Goal: Check status: Check status

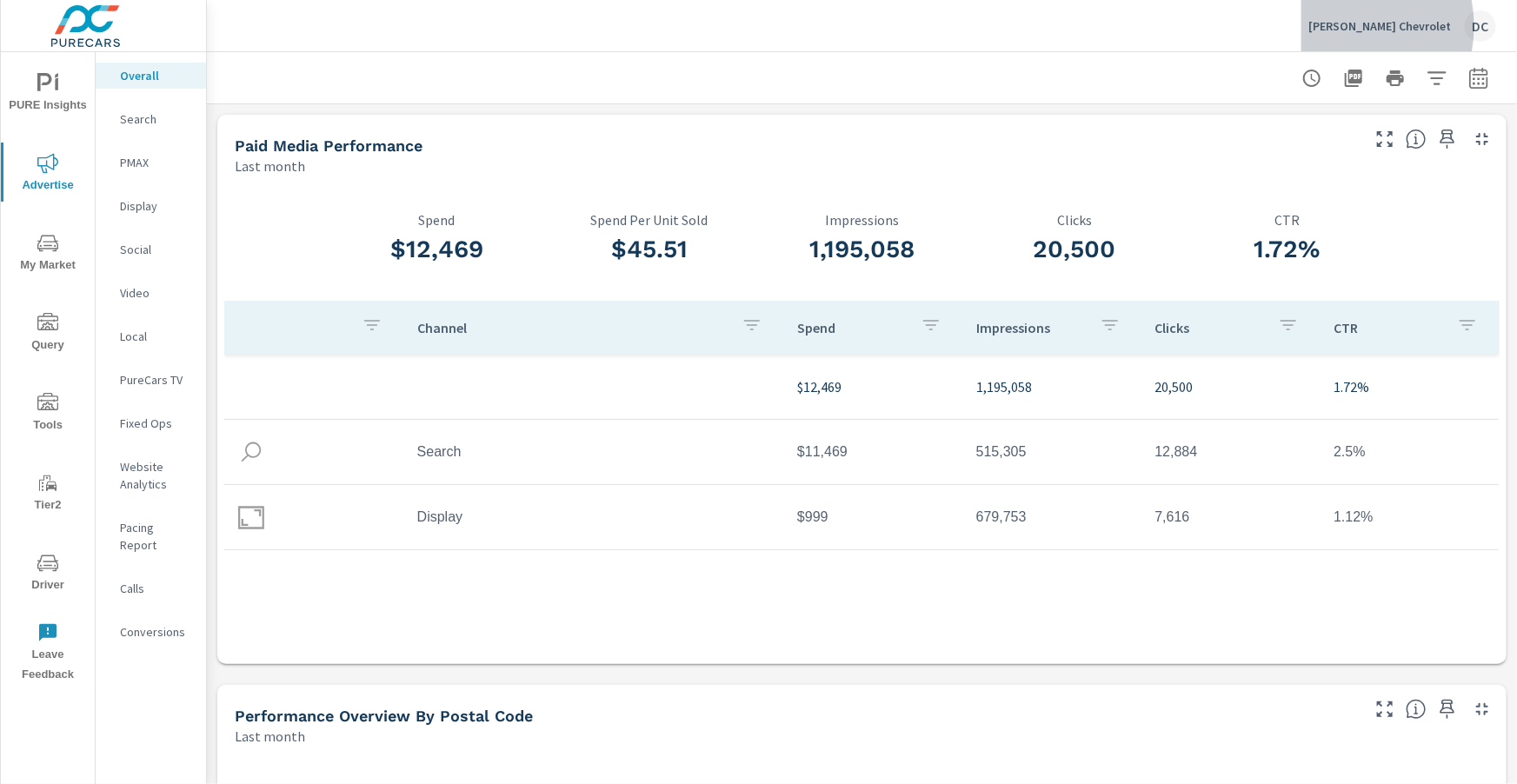
click at [1365, 26] on p "Bob Brown Chevrolet" at bounding box center [1379, 26] width 143 height 16
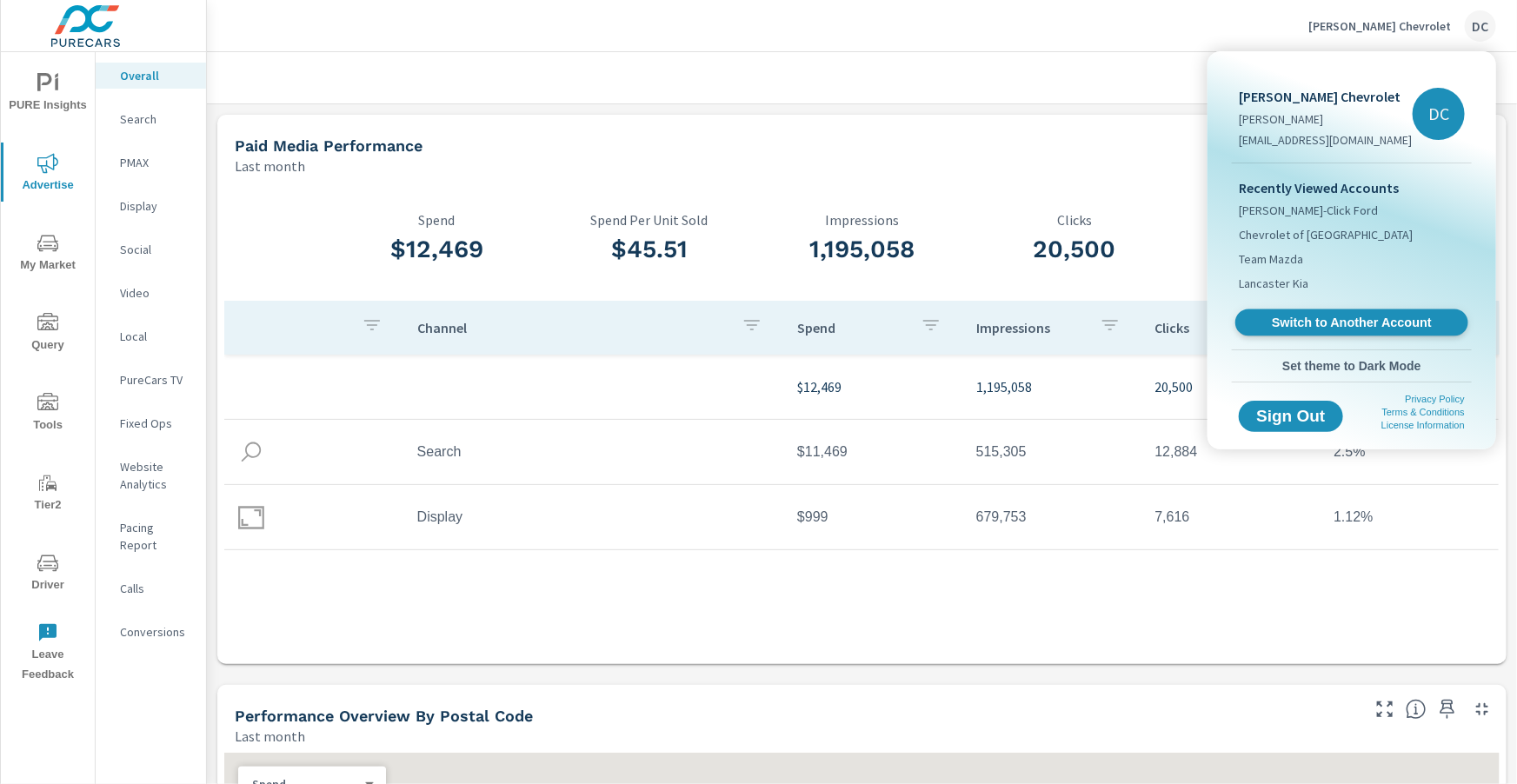
click at [1312, 315] on span "Switch to Another Account" at bounding box center [1350, 323] width 213 height 17
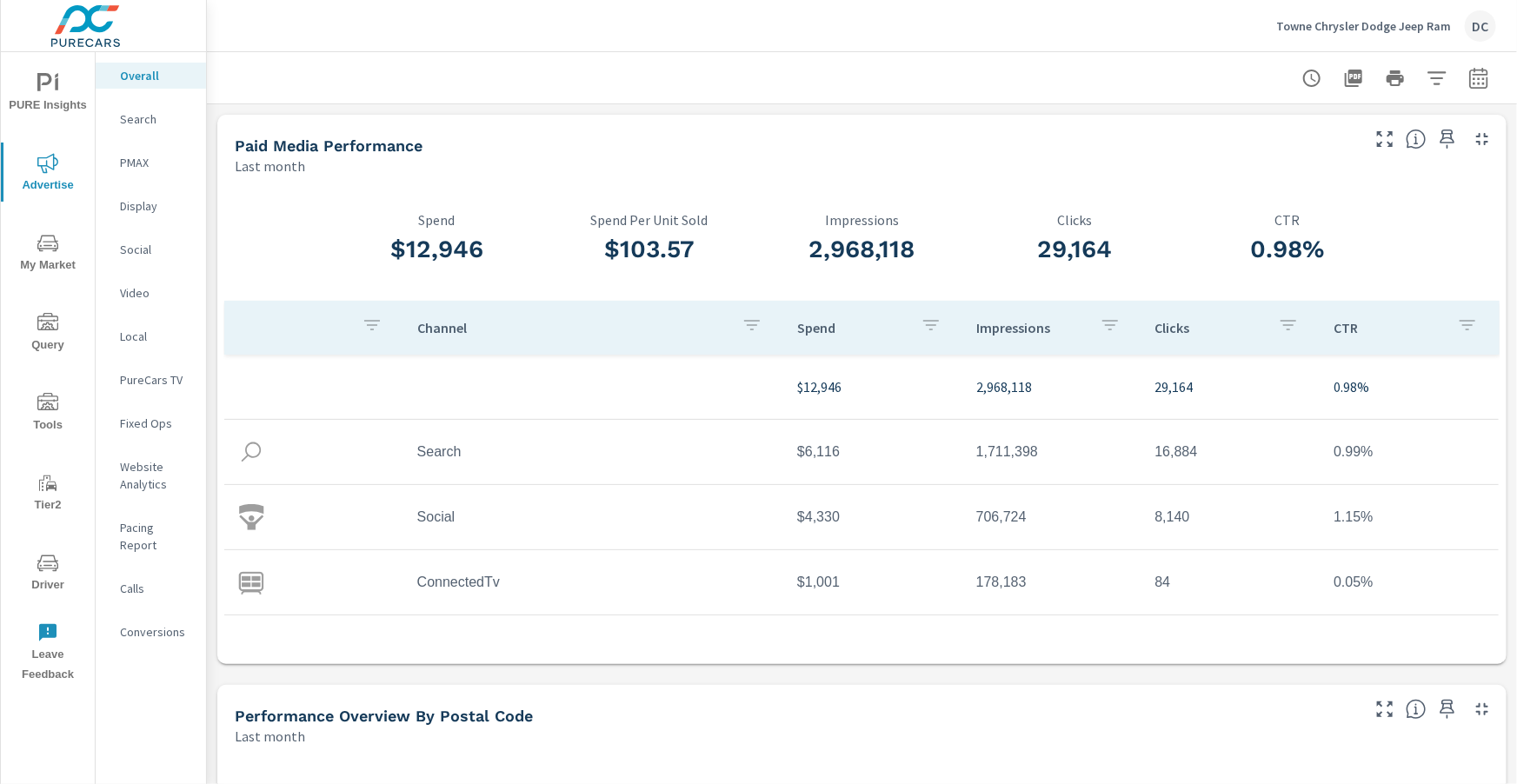
scroll to position [65, 0]
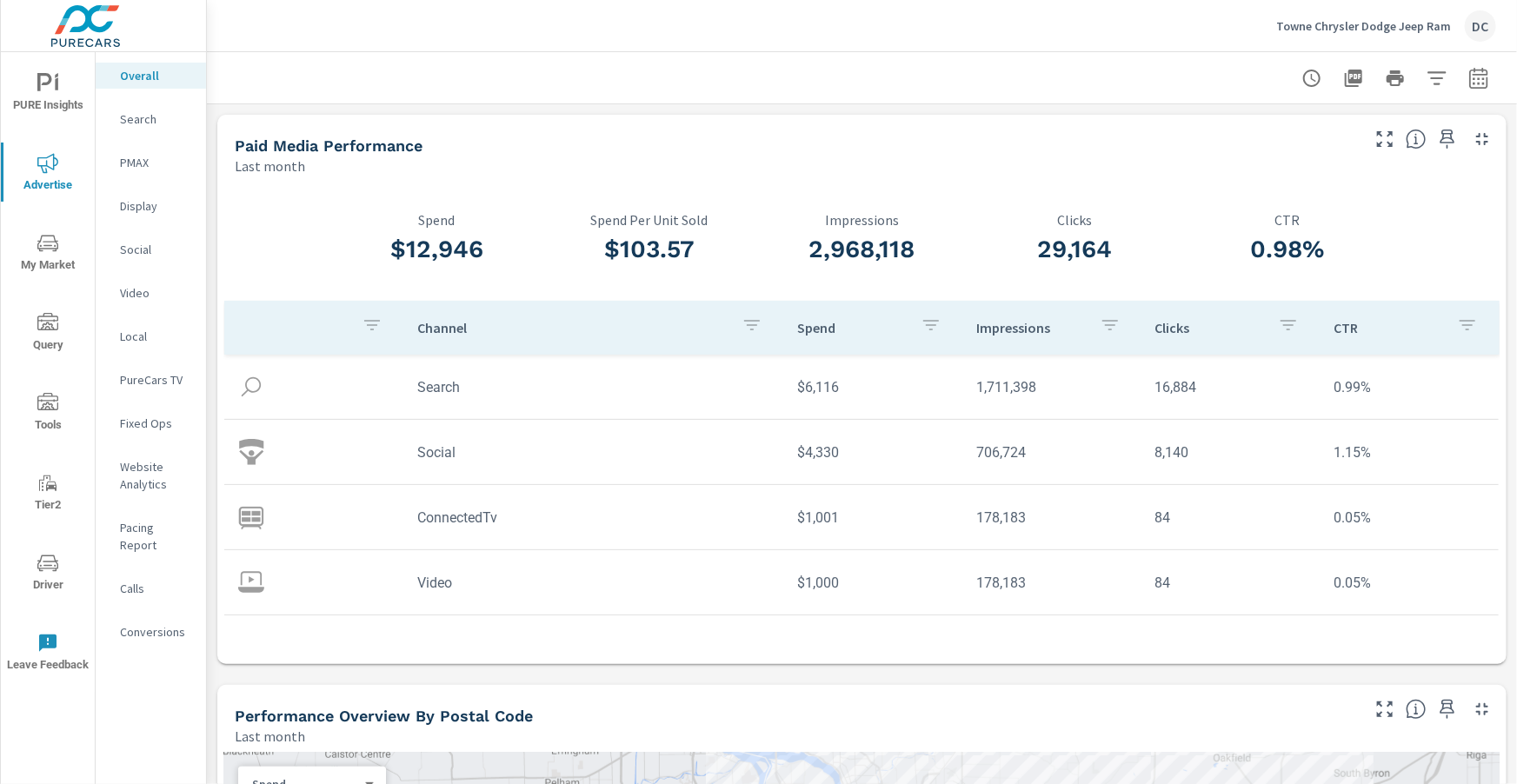
click at [136, 163] on p "PMAX" at bounding box center [156, 162] width 72 height 17
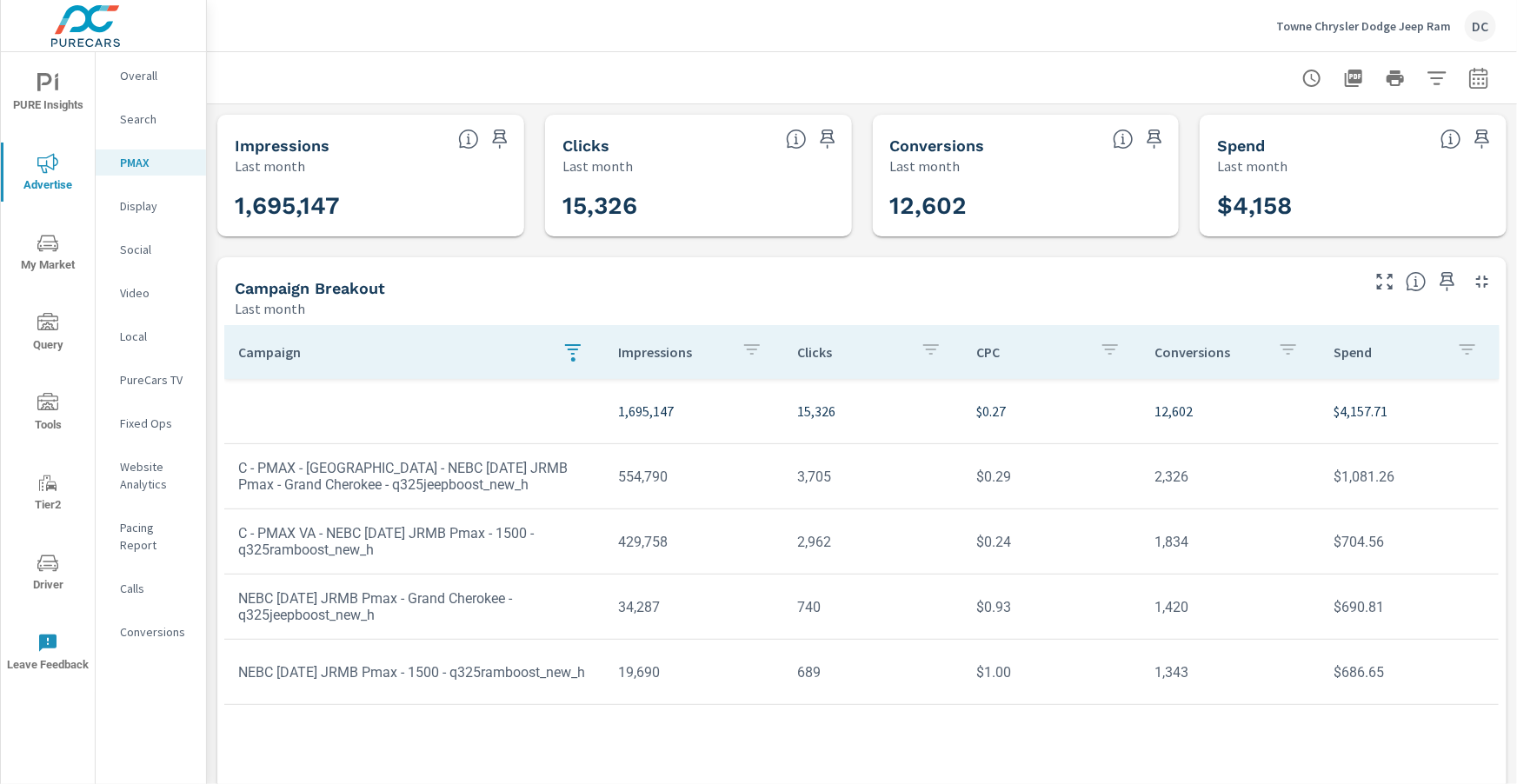
click at [578, 353] on icon "button" at bounding box center [573, 349] width 21 height 21
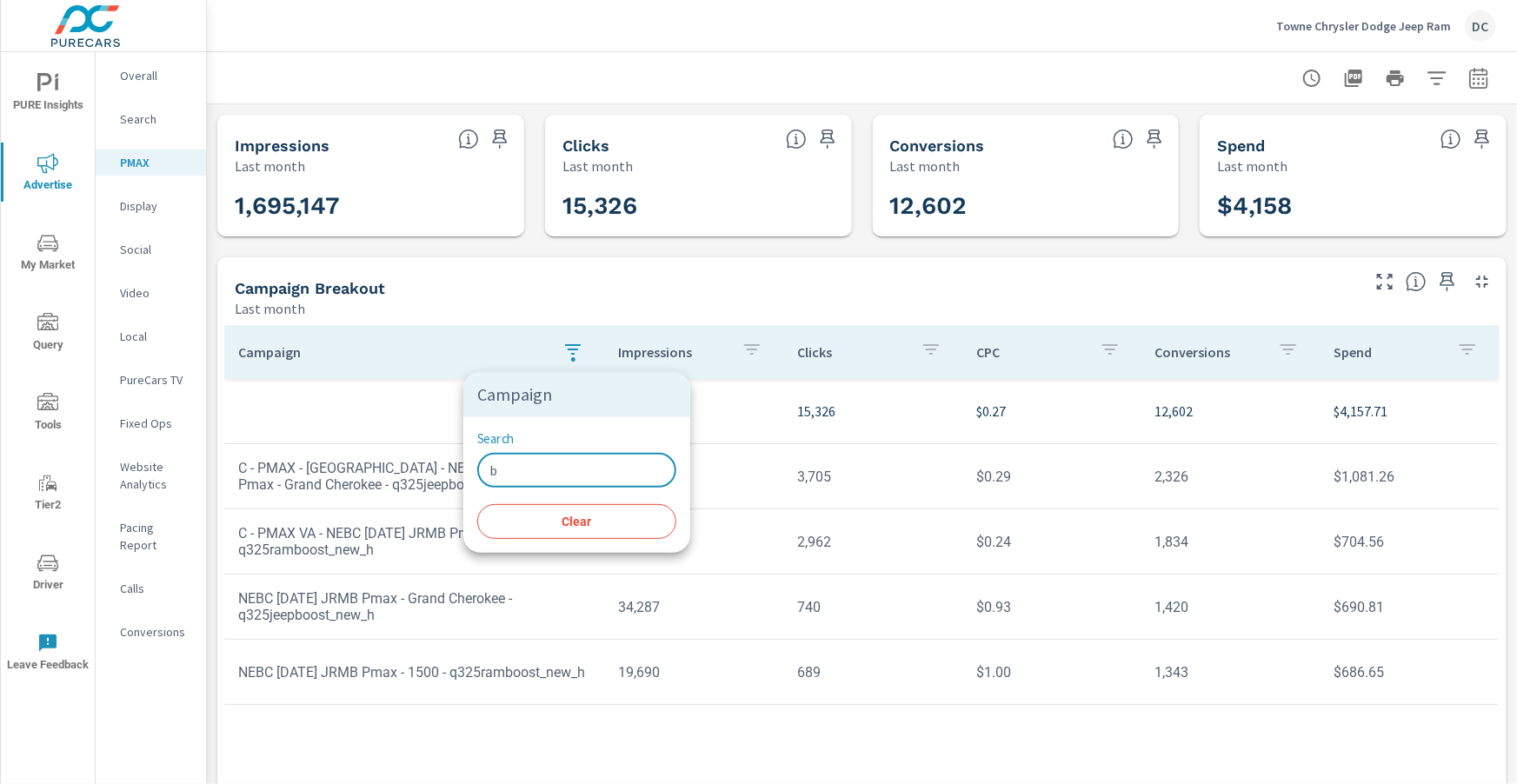
click at [493, 483] on input "b" at bounding box center [576, 470] width 199 height 35
